Goal: Information Seeking & Learning: Check status

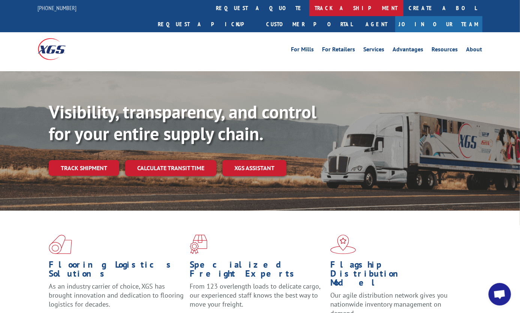
click at [309, 3] on link "track a shipment" at bounding box center [356, 8] width 94 height 16
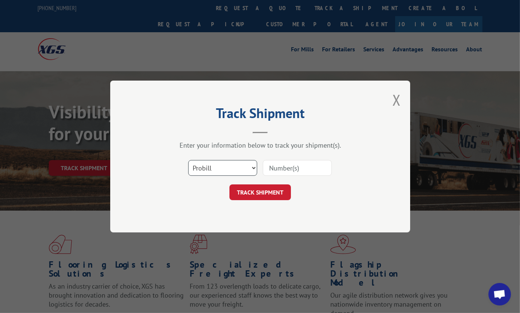
click at [239, 174] on select "Select category... Probill BOL PO" at bounding box center [222, 168] width 69 height 16
select select "po"
click at [188, 160] on select "Select category... Probill BOL PO" at bounding box center [222, 168] width 69 height 16
click at [295, 161] on input at bounding box center [297, 168] width 69 height 16
click at [267, 192] on button "TRACK SHIPMENT" at bounding box center [259, 192] width 61 height 16
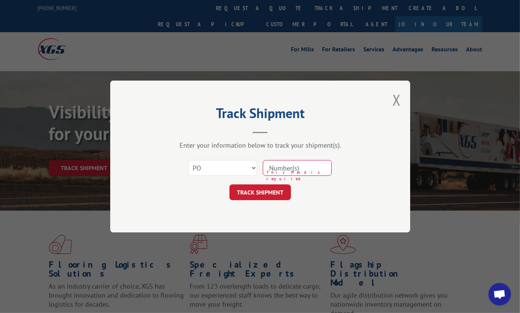
click at [300, 161] on input at bounding box center [297, 168] width 69 height 16
paste input "ENG88542CPT"
type input "ENG88542CPT"
click at [271, 189] on button "TRACK SHIPMENT" at bounding box center [259, 192] width 61 height 16
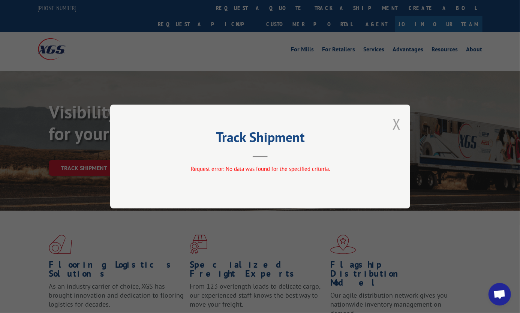
click at [396, 125] on button "Close modal" at bounding box center [396, 124] width 8 height 20
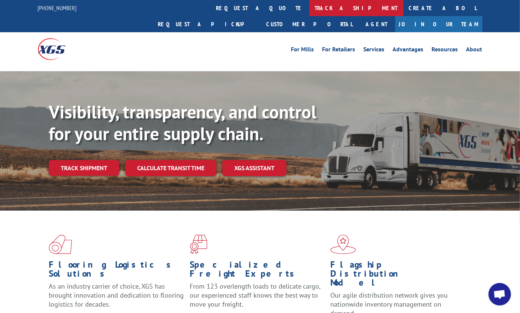
click at [309, 3] on link "track a shipment" at bounding box center [356, 8] width 94 height 16
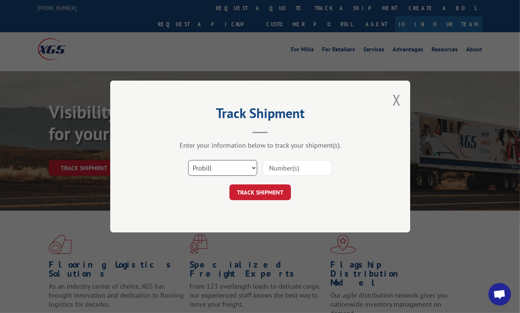
click at [220, 165] on select "Select category... Probill BOL PO" at bounding box center [222, 168] width 69 height 16
select select "bol"
click at [188, 160] on select "Select category... Probill BOL PO" at bounding box center [222, 168] width 69 height 16
drag, startPoint x: 284, startPoint y: 161, endPoint x: 280, endPoint y: 167, distance: 6.4
click at [284, 161] on input at bounding box center [297, 168] width 69 height 16
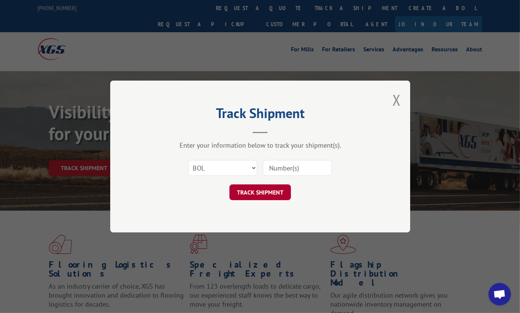
paste input "6025139"
type input "6025139"
click at [260, 197] on button "TRACK SHIPMENT" at bounding box center [259, 192] width 61 height 16
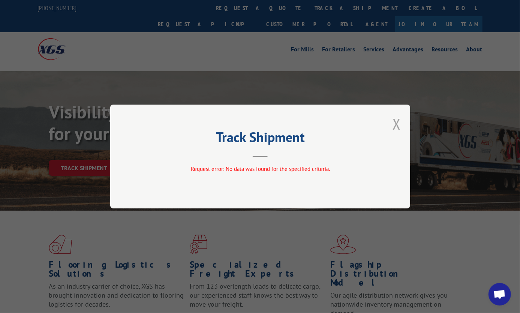
click at [396, 125] on button "Close modal" at bounding box center [396, 124] width 8 height 20
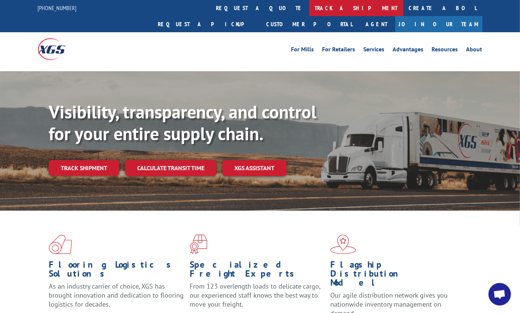
click at [309, 7] on link "track a shipment" at bounding box center [356, 8] width 94 height 16
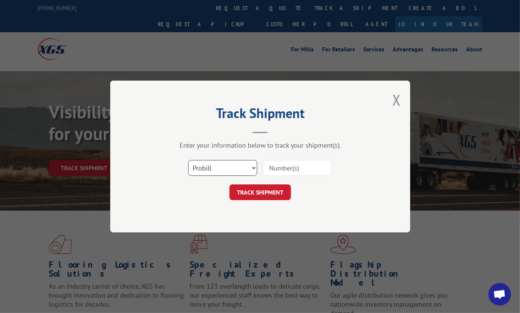
click at [233, 163] on select "Select category... Probill BOL PO" at bounding box center [222, 168] width 69 height 16
click at [276, 175] on input at bounding box center [297, 168] width 69 height 16
paste input "17471121"
type input "17471121"
click at [269, 188] on button "TRACK SHIPMENT" at bounding box center [259, 192] width 61 height 16
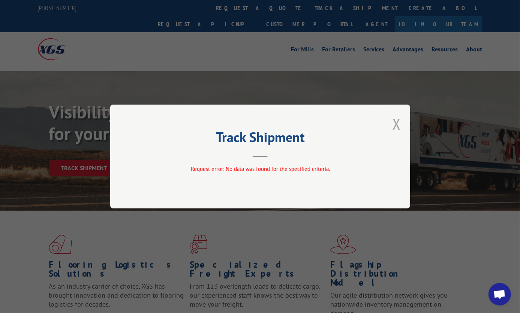
click at [393, 120] on button "Close modal" at bounding box center [396, 124] width 8 height 20
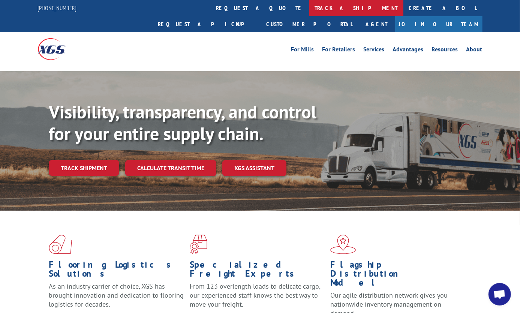
click at [309, 5] on link "track a shipment" at bounding box center [356, 8] width 94 height 16
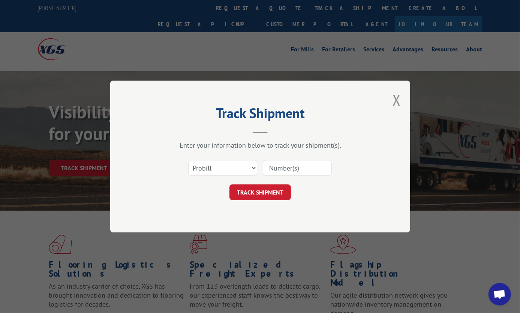
drag, startPoint x: 287, startPoint y: 168, endPoint x: 281, endPoint y: 176, distance: 9.4
click at [287, 168] on input at bounding box center [297, 168] width 69 height 16
paste input "17471121"
type input "17471121"
click at [274, 195] on button "TRACK SHIPMENT" at bounding box center [259, 192] width 61 height 16
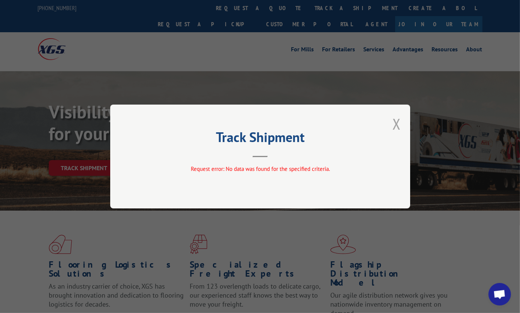
click at [398, 121] on button "Close modal" at bounding box center [396, 124] width 8 height 20
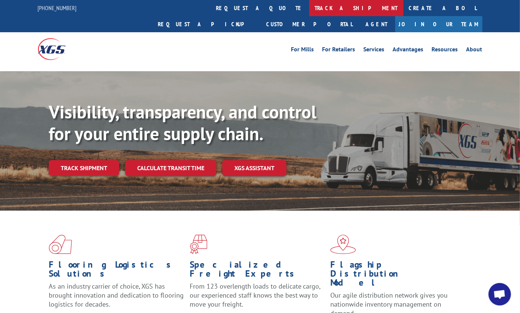
click at [309, 3] on link "track a shipment" at bounding box center [356, 8] width 94 height 16
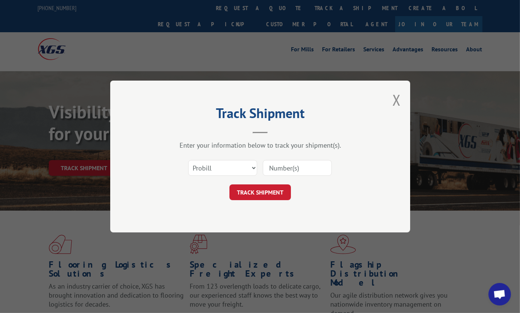
click at [263, 172] on input at bounding box center [297, 168] width 69 height 16
click at [253, 169] on select "Select category... Probill BOL PO" at bounding box center [222, 168] width 69 height 16
click at [188, 160] on select "Select category... Probill BOL PO" at bounding box center [222, 168] width 69 height 16
click at [249, 161] on select "Select category... Probill BOL PO" at bounding box center [222, 168] width 69 height 16
select select "bol"
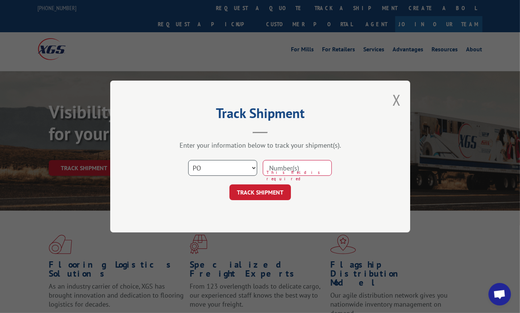
click at [188, 160] on select "Select category... Probill BOL PO" at bounding box center [222, 168] width 69 height 16
click at [267, 171] on input at bounding box center [297, 168] width 69 height 16
paste input "6025139"
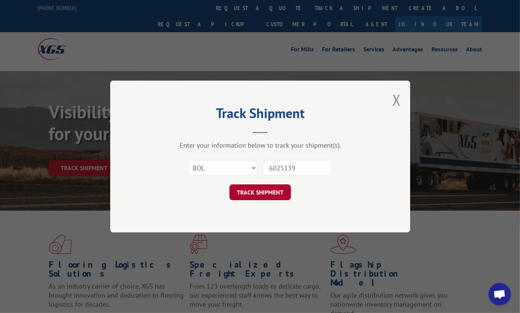
type input "6025139"
click at [259, 187] on button "TRACK SHIPMENT" at bounding box center [259, 192] width 61 height 16
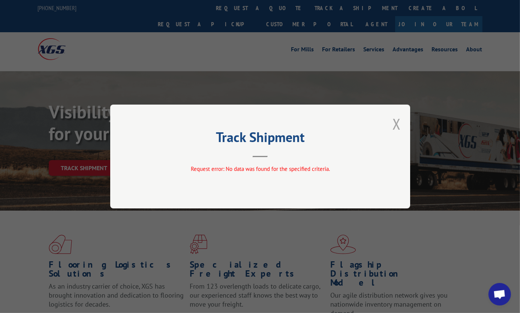
click at [398, 125] on button "Close modal" at bounding box center [396, 124] width 8 height 20
